Goal: Find specific page/section: Find specific page/section

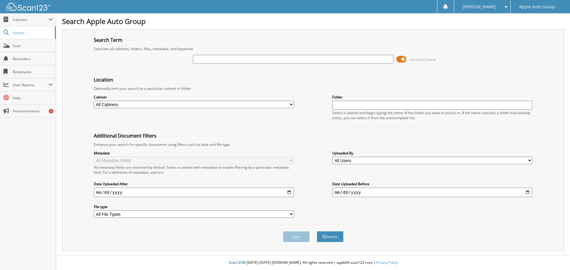
click at [264, 103] on select "All Cabinets AFLAV - CAR DEALS AFS - CAR DEALS APPLE COLLISION AND GLASS AVLINC…" at bounding box center [194, 104] width 200 height 7
select select "49594"
click at [94, 101] on select "All Cabinets AFLAV - CAR DEALS AFS - CAR DEALS APPLE COLLISION AND GLASS AVLINC…" at bounding box center [194, 104] width 200 height 7
click at [346, 106] on input "text" at bounding box center [432, 105] width 200 height 9
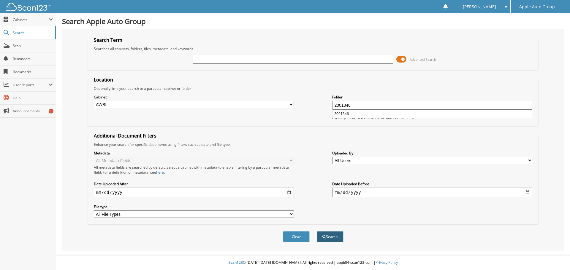
type input "2001346"
click at [329, 237] on button "Search" at bounding box center [330, 236] width 27 height 11
click at [355, 61] on input "text" at bounding box center [293, 59] width 200 height 9
type input "2001346"
click at [326, 239] on button "Search" at bounding box center [330, 236] width 27 height 11
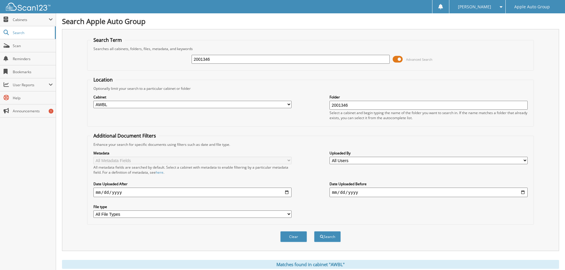
click at [110, 66] on div "2001346 Advanced Search" at bounding box center [311, 59] width 440 height 16
click at [405, 236] on div "Clear Search" at bounding box center [310, 237] width 447 height 24
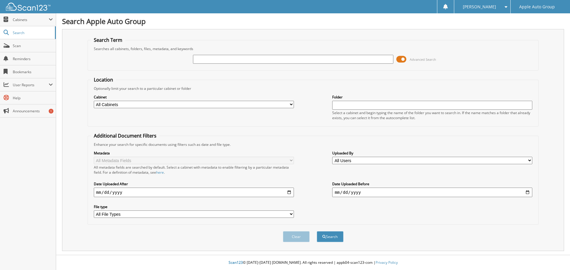
click at [130, 105] on select "All Cabinets AFLAV - CAR DEALS AFS - CAR DEALS APPLE COLLISION AND GLASS AVLINC…" at bounding box center [194, 104] width 200 height 7
select select "49594"
click at [94, 101] on select "All Cabinets AFLAV - CAR DEALS AFS - CAR DEALS APPLE COLLISION AND GLASS AVLINC…" at bounding box center [194, 104] width 200 height 7
click at [226, 73] on form "Search Term Searches all cabinets, folders, files, metadata, and keywords Advan…" at bounding box center [313, 143] width 451 height 212
click at [362, 108] on input "text" at bounding box center [432, 105] width 200 height 9
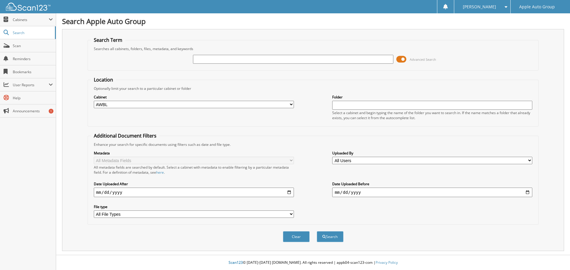
click at [362, 107] on input "text" at bounding box center [432, 105] width 200 height 9
click at [291, 142] on fieldset "Additional Document Filters Enhance your search for specific documents using fi…" at bounding box center [313, 179] width 451 height 92
click at [277, 86] on fieldset "Location Optionally limit your search to a particular cabinet or folder Cabinet…" at bounding box center [313, 102] width 451 height 50
click at [398, 59] on span at bounding box center [401, 59] width 10 height 9
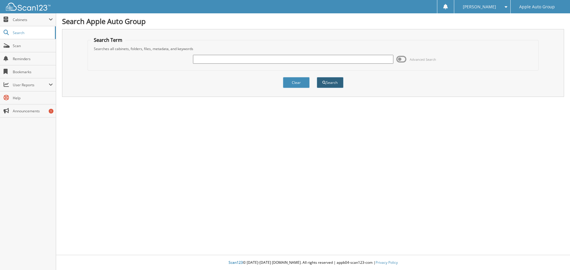
click at [328, 82] on button "Search" at bounding box center [330, 82] width 27 height 11
click at [277, 60] on input "text" at bounding box center [293, 59] width 200 height 9
type input "2001346"
click at [331, 84] on button "Search" at bounding box center [330, 82] width 27 height 11
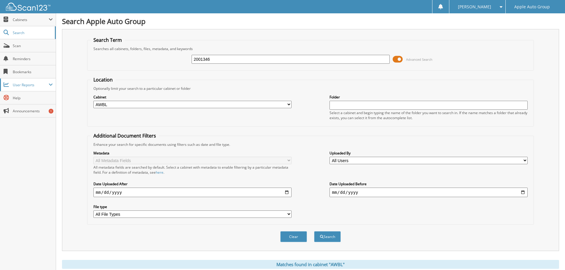
click at [50, 85] on span at bounding box center [51, 84] width 4 height 5
click at [22, 21] on span "Cabinets" at bounding box center [31, 19] width 36 height 5
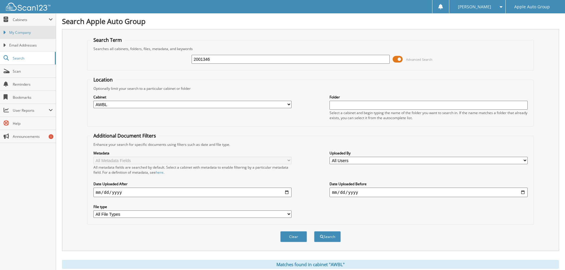
click at [23, 31] on span "My Company" at bounding box center [31, 32] width 44 height 5
